Goal: Information Seeking & Learning: Learn about a topic

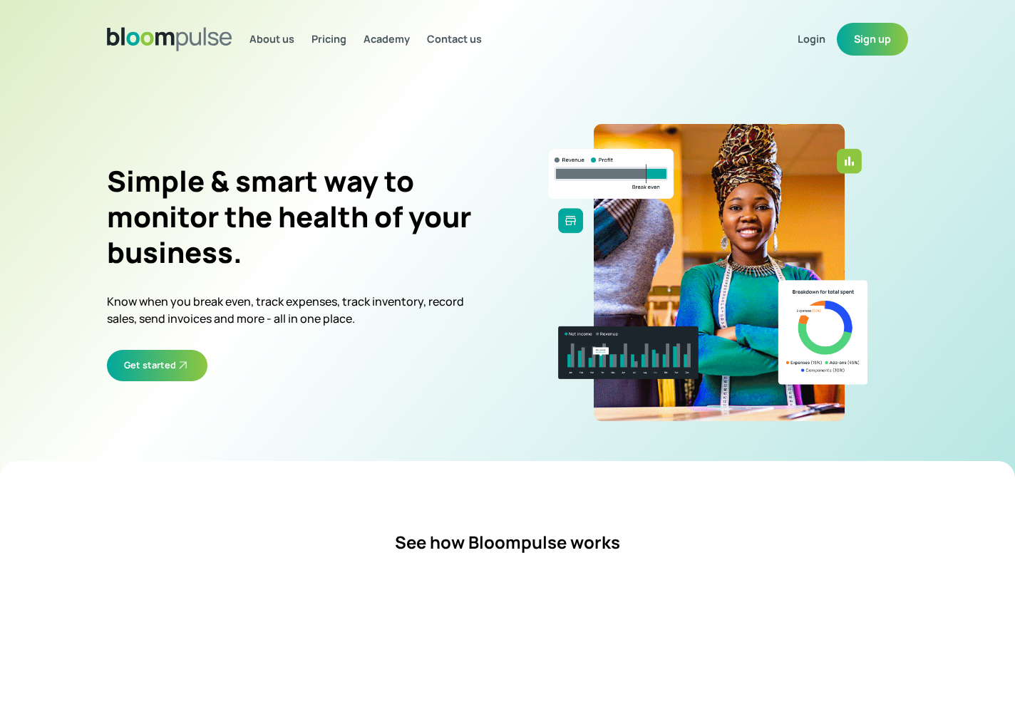
click at [346, 42] on span "Pricing" at bounding box center [328, 39] width 35 height 14
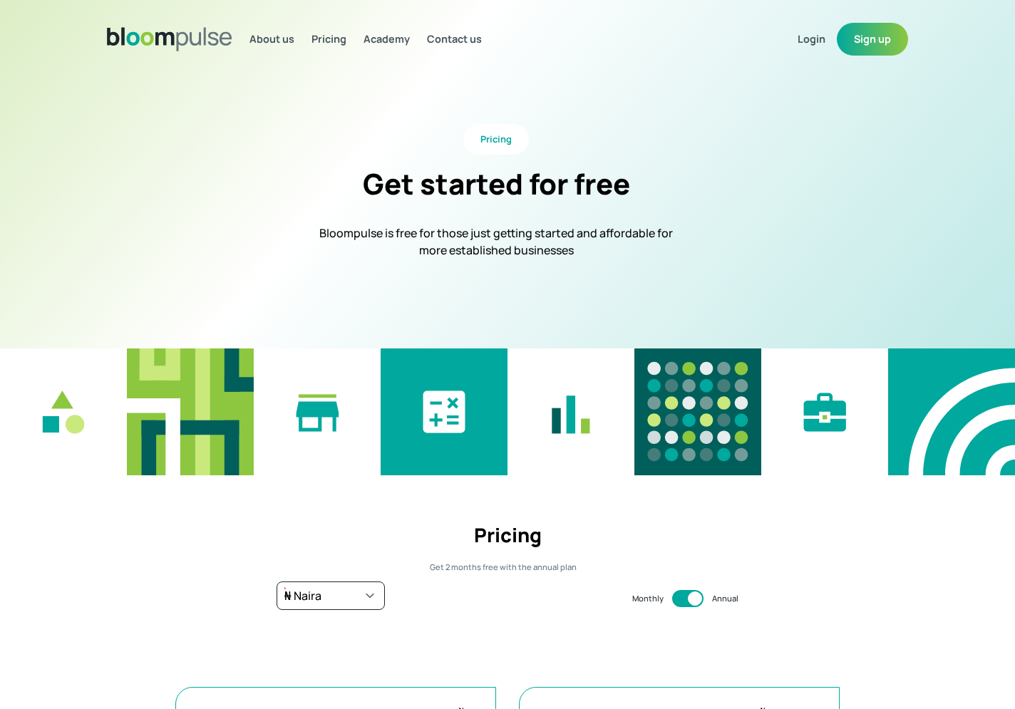
select select "ngn"
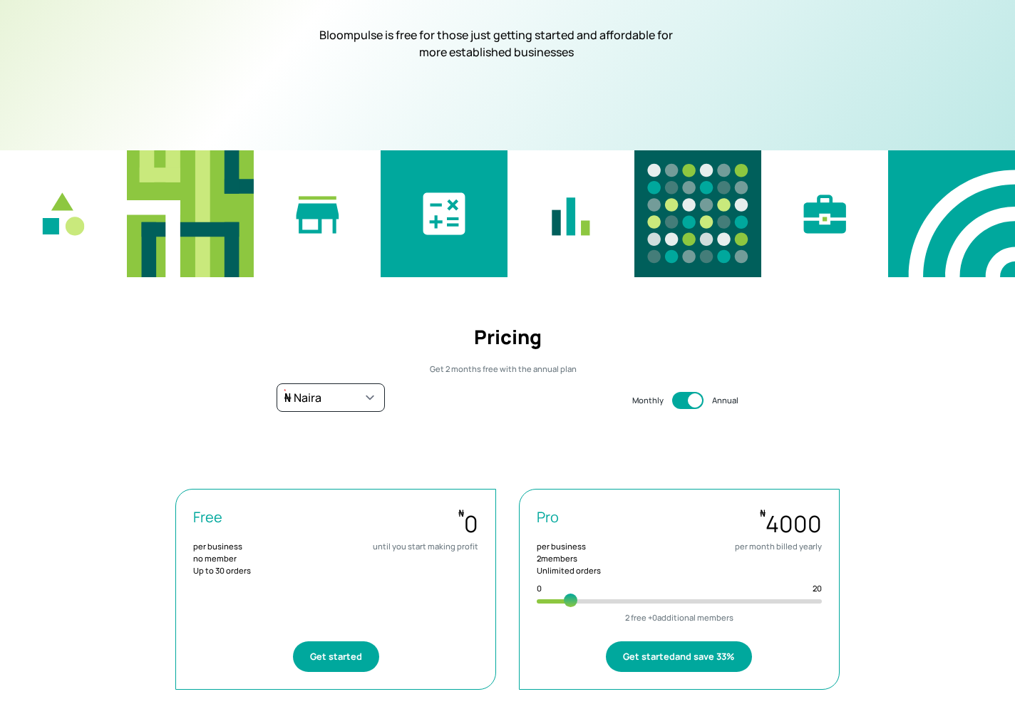
scroll to position [411, 0]
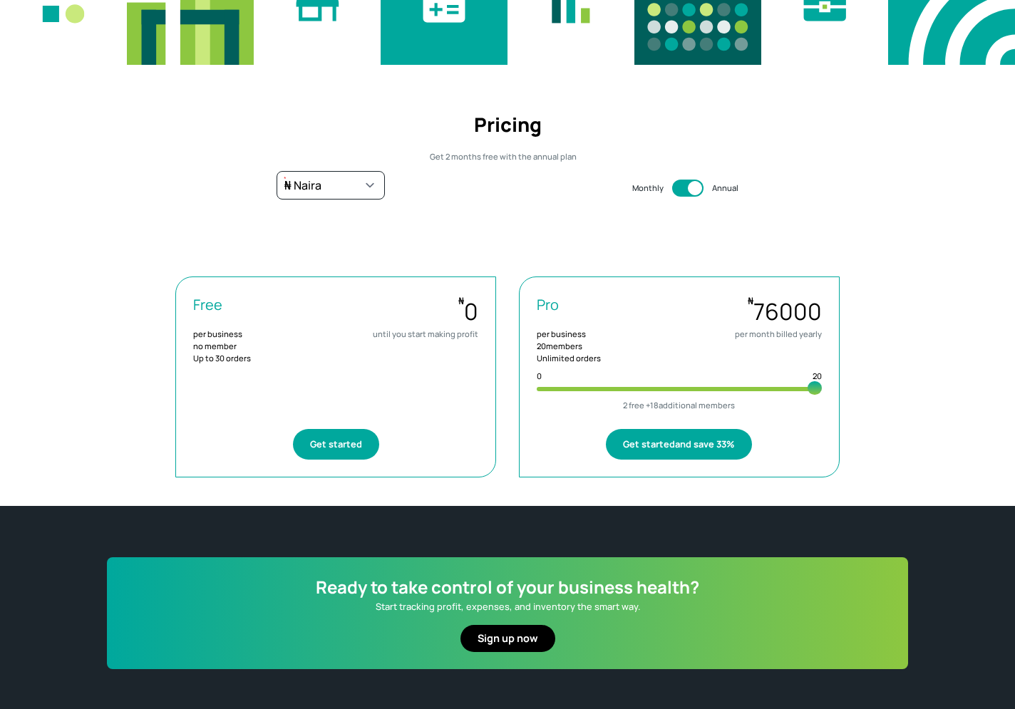
drag, startPoint x: 578, startPoint y: 387, endPoint x: 860, endPoint y: 363, distance: 282.6
type input "20"
click at [822, 383] on input "range" at bounding box center [679, 390] width 285 height 14
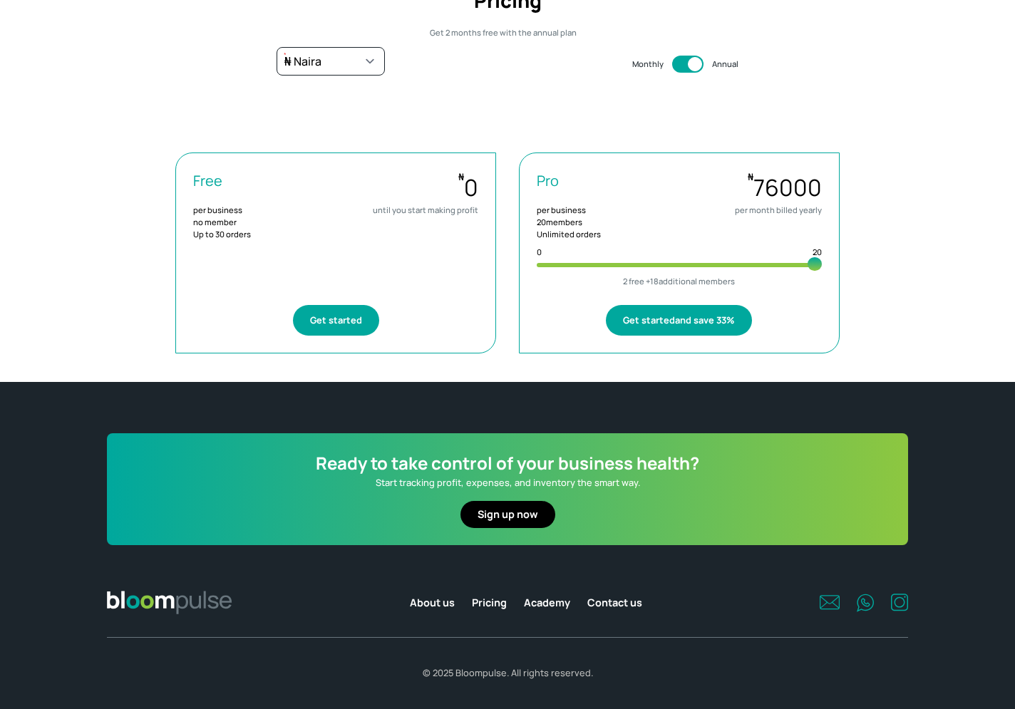
click at [688, 316] on button "Get started and save 33%" at bounding box center [679, 320] width 146 height 31
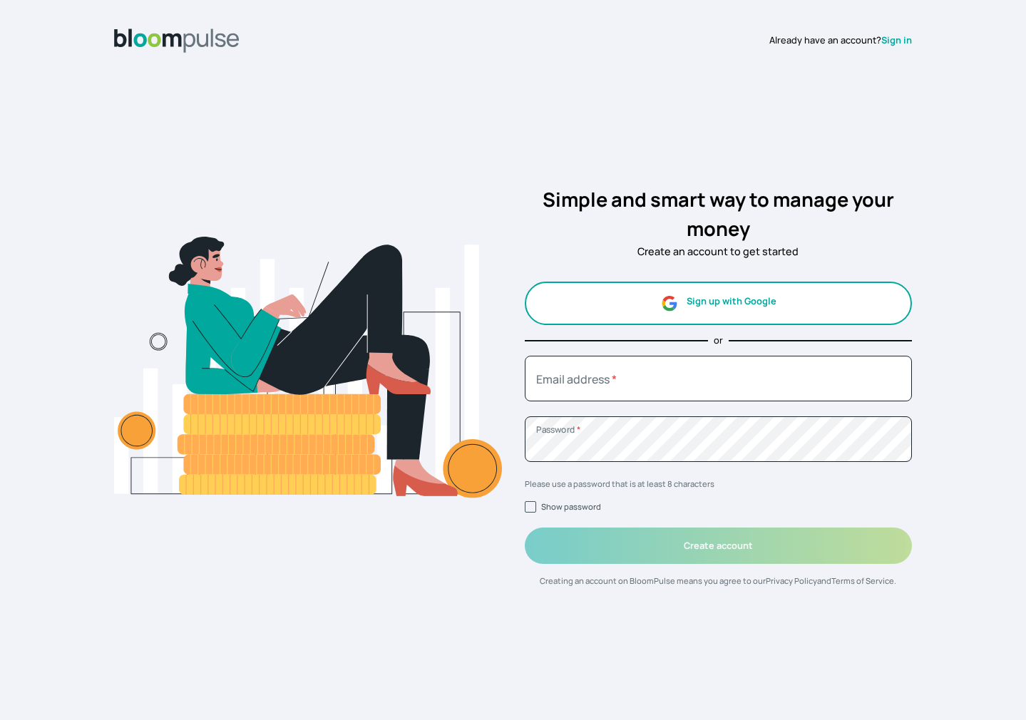
select select "ngn"
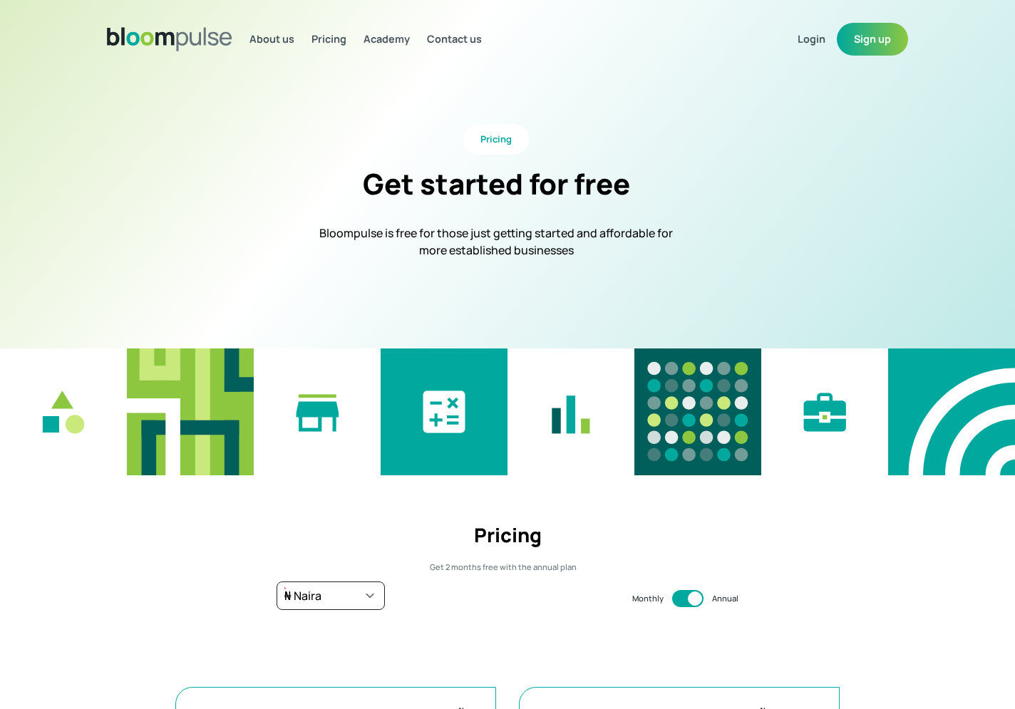
scroll to position [535, 0]
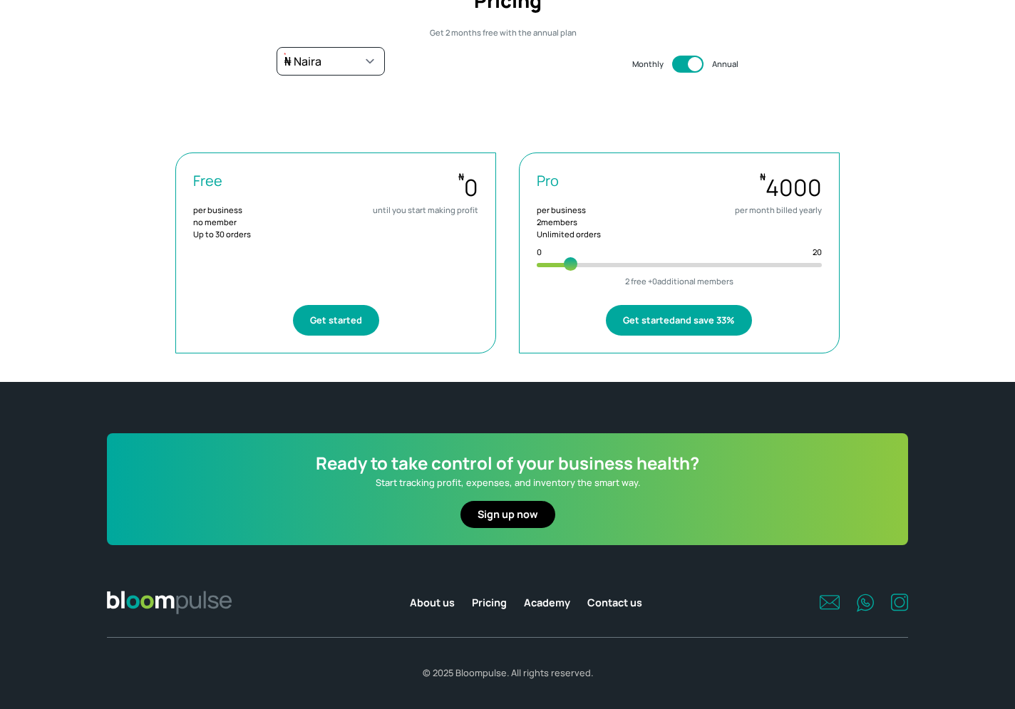
click at [543, 605] on span "Academy" at bounding box center [547, 603] width 46 height 14
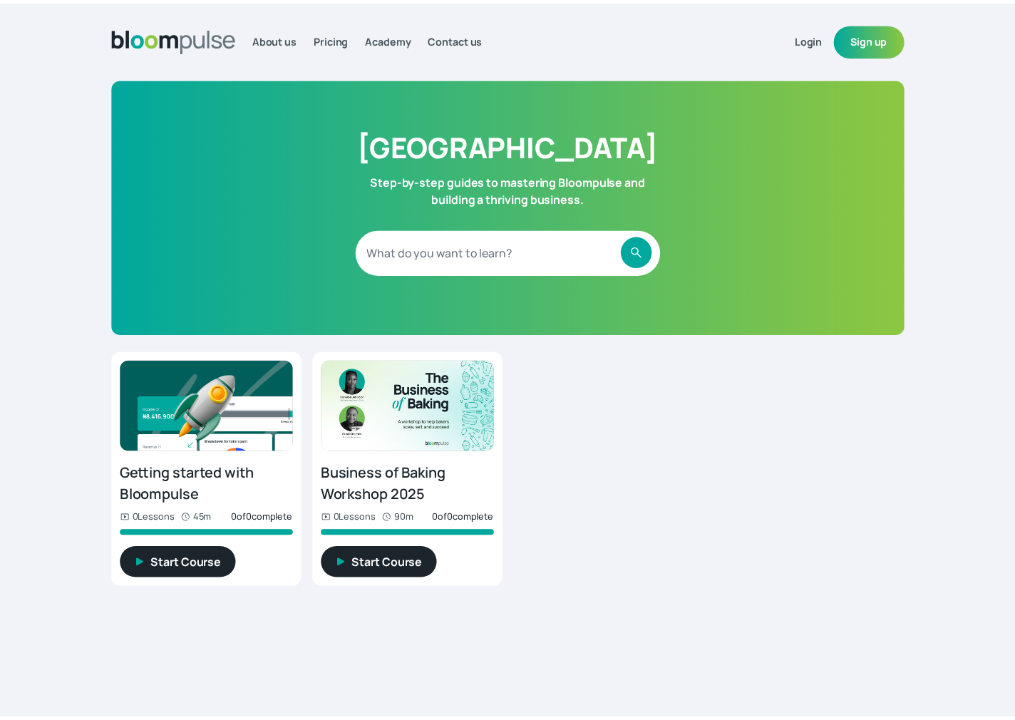
scroll to position [9, 0]
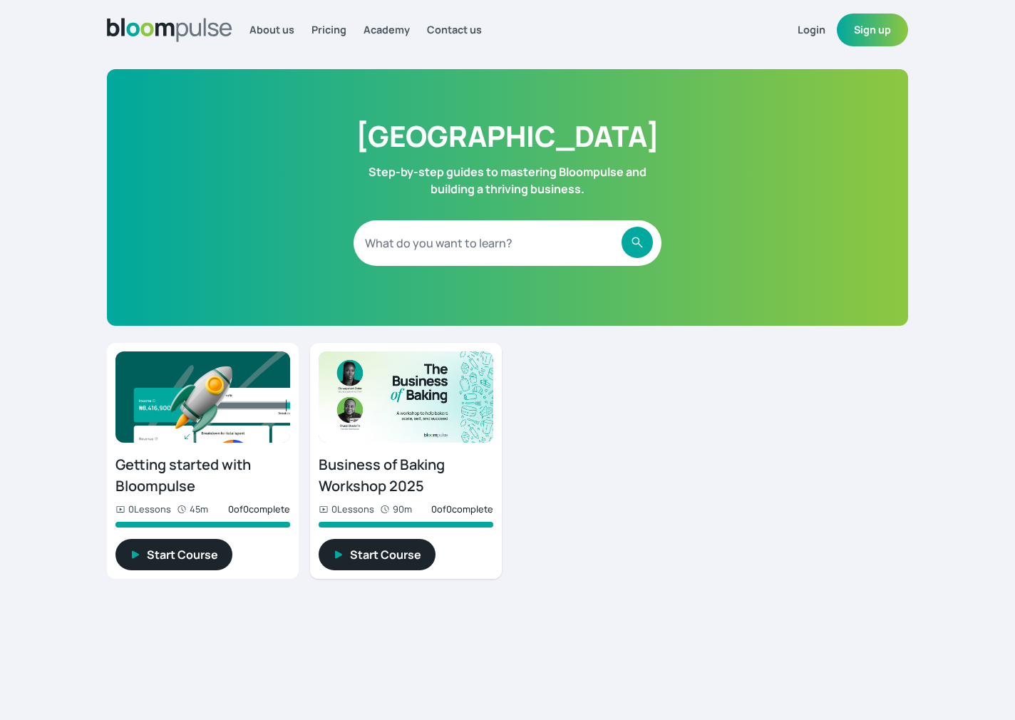
click at [416, 455] on h2 "Business of Baking Workshop 2025" at bounding box center [406, 475] width 175 height 43
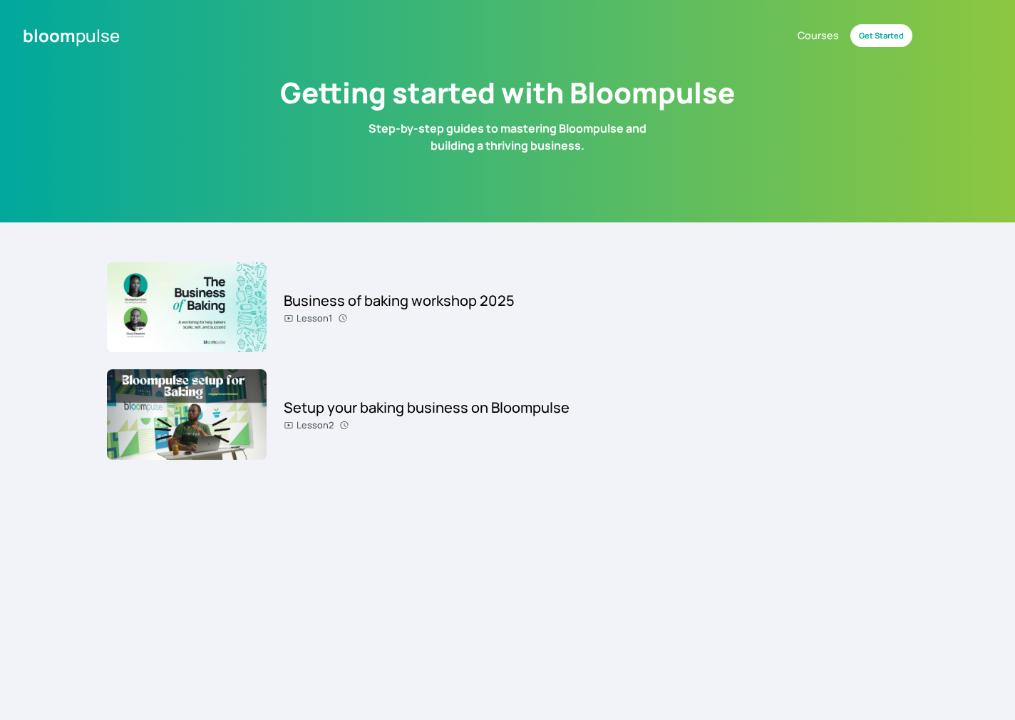
click at [365, 406] on h4 "Setup your baking business on Bloompulse" at bounding box center [427, 407] width 286 height 21
